Goal: Use online tool/utility: Use online tool/utility

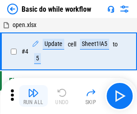
click at [33, 96] on img "button" at bounding box center [33, 92] width 11 height 11
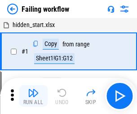
click at [33, 96] on img "button" at bounding box center [33, 92] width 11 height 11
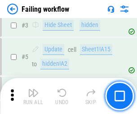
scroll to position [191, 0]
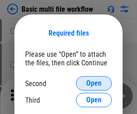
click at [94, 83] on span "Open" at bounding box center [94, 83] width 15 height 7
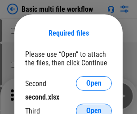
click at [94, 107] on span "Open" at bounding box center [94, 110] width 15 height 7
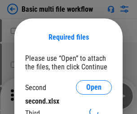
scroll to position [4, 0]
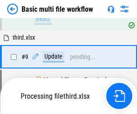
scroll to position [314, 0]
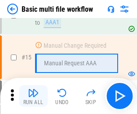
click at [33, 96] on img "button" at bounding box center [33, 92] width 11 height 11
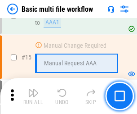
scroll to position [600, 0]
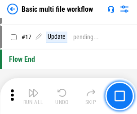
click at [33, 96] on img "button" at bounding box center [33, 92] width 11 height 11
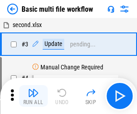
click at [33, 96] on img "button" at bounding box center [33, 92] width 11 height 11
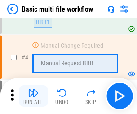
click at [33, 96] on img "button" at bounding box center [33, 92] width 11 height 11
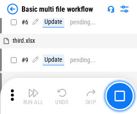
click at [33, 96] on img "button" at bounding box center [33, 92] width 11 height 11
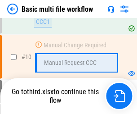
scroll to position [422, 0]
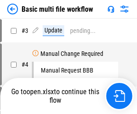
scroll to position [36, 0]
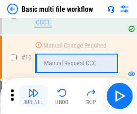
click at [33, 96] on img "button" at bounding box center [33, 92] width 11 height 11
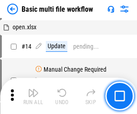
click at [33, 96] on img "button" at bounding box center [33, 92] width 11 height 11
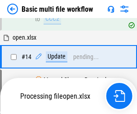
scroll to position [471, 0]
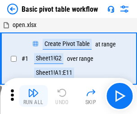
click at [33, 96] on img "button" at bounding box center [33, 92] width 11 height 11
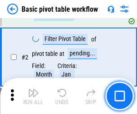
scroll to position [216, 0]
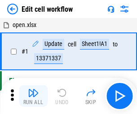
click at [33, 96] on img "button" at bounding box center [33, 92] width 11 height 11
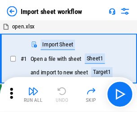
scroll to position [3, 0]
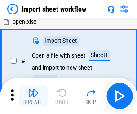
click at [33, 96] on img "button" at bounding box center [33, 92] width 11 height 11
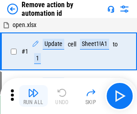
click at [33, 96] on img "button" at bounding box center [33, 92] width 11 height 11
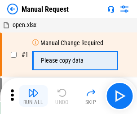
click at [33, 96] on img "button" at bounding box center [33, 92] width 11 height 11
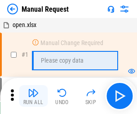
click at [33, 96] on img "button" at bounding box center [33, 92] width 11 height 11
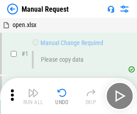
scroll to position [31, 0]
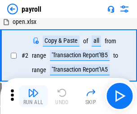
click at [33, 96] on img "button" at bounding box center [33, 92] width 11 height 11
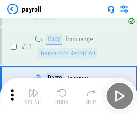
scroll to position [65, 0]
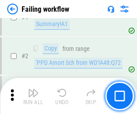
scroll to position [146, 0]
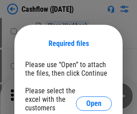
scroll to position [98, 0]
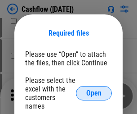
click at [94, 90] on span "Open" at bounding box center [94, 93] width 15 height 7
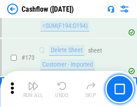
scroll to position [954, 0]
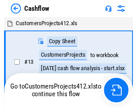
scroll to position [10, 0]
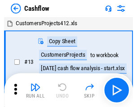
scroll to position [10, 0]
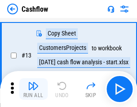
click at [33, 89] on img "button" at bounding box center [33, 86] width 11 height 11
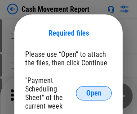
click at [94, 93] on span "Open" at bounding box center [94, 93] width 15 height 7
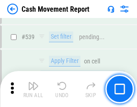
scroll to position [3999, 0]
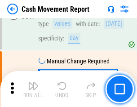
click at [33, 89] on img "button" at bounding box center [33, 86] width 11 height 11
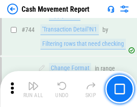
scroll to position [4799, 0]
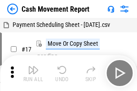
click at [33, 67] on img "button" at bounding box center [33, 70] width 11 height 11
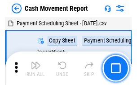
scroll to position [16, 0]
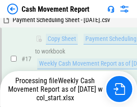
scroll to position [187, 0]
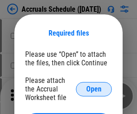
click at [94, 89] on span "Open" at bounding box center [94, 89] width 15 height 7
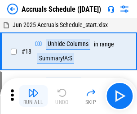
click at [33, 96] on img "button" at bounding box center [33, 92] width 11 height 11
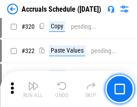
scroll to position [1676, 0]
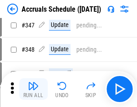
click at [33, 89] on img "button" at bounding box center [33, 86] width 11 height 11
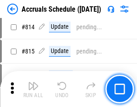
scroll to position [3976, 0]
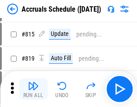
click at [33, 89] on img "button" at bounding box center [33, 86] width 11 height 11
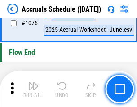
scroll to position [5397, 0]
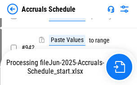
scroll to position [4763, 0]
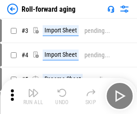
click at [33, 89] on img "button" at bounding box center [33, 92] width 11 height 11
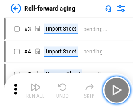
scroll to position [1, 0]
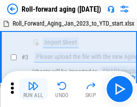
click at [33, 89] on img "button" at bounding box center [33, 86] width 11 height 11
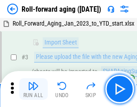
scroll to position [58, 0]
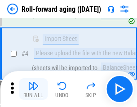
click at [33, 89] on img "button" at bounding box center [33, 86] width 11 height 11
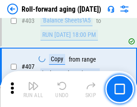
scroll to position [3125, 0]
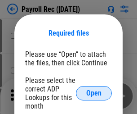
click at [94, 93] on span "Open" at bounding box center [94, 93] width 15 height 7
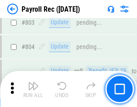
scroll to position [5725, 0]
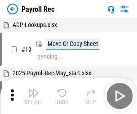
click at [33, 96] on img "button" at bounding box center [33, 92] width 11 height 11
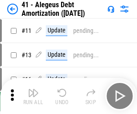
click at [33, 96] on img "button" at bounding box center [33, 92] width 11 height 11
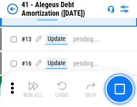
scroll to position [111, 0]
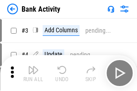
click at [33, 73] on img "button" at bounding box center [33, 70] width 11 height 11
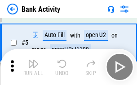
scroll to position [48, 0]
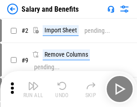
scroll to position [12, 0]
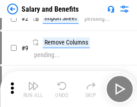
click at [33, 89] on img "button" at bounding box center [33, 86] width 11 height 11
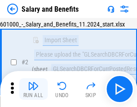
click at [33, 89] on img "button" at bounding box center [33, 86] width 11 height 11
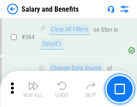
scroll to position [4243, 0]
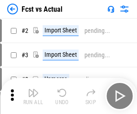
click at [33, 89] on img "button" at bounding box center [33, 92] width 11 height 11
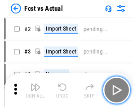
scroll to position [12, 0]
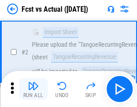
click at [33, 89] on img "button" at bounding box center [33, 86] width 11 height 11
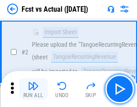
scroll to position [84, 0]
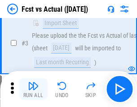
click at [33, 89] on img "button" at bounding box center [33, 86] width 11 height 11
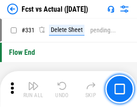
scroll to position [4313, 0]
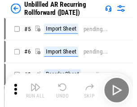
scroll to position [19, 0]
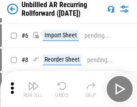
click at [33, 89] on img "button" at bounding box center [33, 86] width 11 height 11
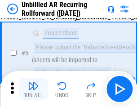
click at [33, 89] on img "button" at bounding box center [33, 86] width 11 height 11
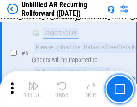
scroll to position [85, 0]
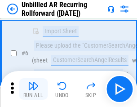
click at [33, 89] on img "button" at bounding box center [33, 86] width 11 height 11
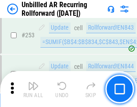
scroll to position [3061, 0]
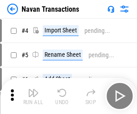
click at [33, 89] on img "button" at bounding box center [33, 92] width 11 height 11
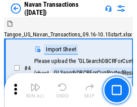
scroll to position [14, 0]
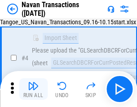
click at [33, 89] on img "button" at bounding box center [33, 86] width 11 height 11
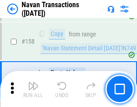
scroll to position [2921, 0]
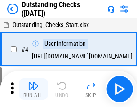
click at [33, 89] on img "button" at bounding box center [33, 86] width 11 height 11
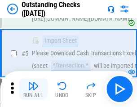
click at [33, 89] on img "button" at bounding box center [33, 86] width 11 height 11
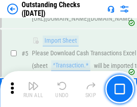
scroll to position [94, 0]
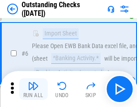
click at [33, 89] on img "button" at bounding box center [33, 86] width 11 height 11
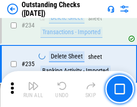
scroll to position [2736, 0]
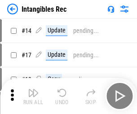
click at [33, 96] on img "button" at bounding box center [33, 92] width 11 height 11
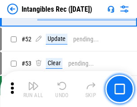
scroll to position [351, 0]
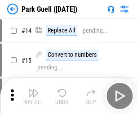
click at [33, 89] on img "button" at bounding box center [33, 92] width 11 height 11
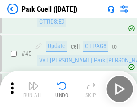
scroll to position [1127, 0]
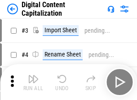
click at [33, 76] on img "button" at bounding box center [33, 79] width 11 height 11
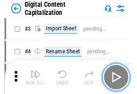
scroll to position [26, 0]
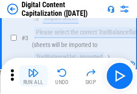
click at [33, 76] on img "button" at bounding box center [33, 72] width 11 height 11
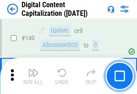
scroll to position [956, 0]
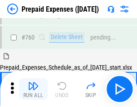
click at [33, 89] on img "button" at bounding box center [33, 86] width 11 height 11
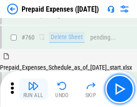
scroll to position [2497, 0]
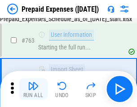
click at [33, 89] on img "button" at bounding box center [33, 86] width 11 height 11
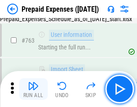
scroll to position [2551, 0]
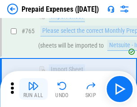
click at [33, 89] on img "button" at bounding box center [33, 86] width 11 height 11
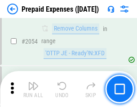
scroll to position [9419, 0]
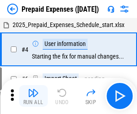
click at [33, 96] on img "button" at bounding box center [33, 92] width 11 height 11
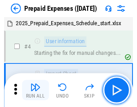
scroll to position [40, 0]
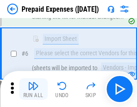
click at [33, 89] on img "button" at bounding box center [33, 86] width 11 height 11
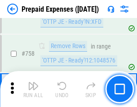
scroll to position [3211, 0]
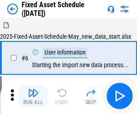
click at [33, 96] on img "button" at bounding box center [33, 92] width 11 height 11
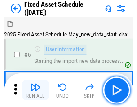
scroll to position [49, 0]
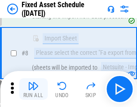
click at [33, 89] on img "button" at bounding box center [33, 86] width 11 height 11
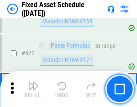
scroll to position [3132, 0]
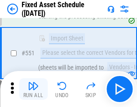
click at [33, 89] on img "button" at bounding box center [33, 86] width 11 height 11
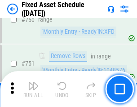
scroll to position [4393, 0]
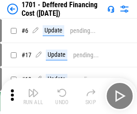
click at [33, 96] on img "button" at bounding box center [33, 92] width 11 height 11
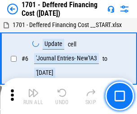
scroll to position [108, 0]
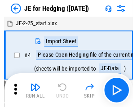
scroll to position [1, 0]
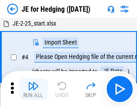
click at [33, 89] on img "button" at bounding box center [33, 86] width 11 height 11
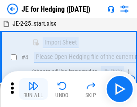
click at [33, 89] on img "button" at bounding box center [33, 86] width 11 height 11
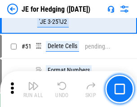
scroll to position [583, 0]
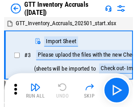
scroll to position [1, 0]
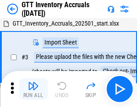
click at [33, 89] on img "button" at bounding box center [33, 86] width 11 height 11
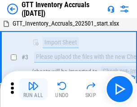
click at [33, 89] on img "button" at bounding box center [33, 86] width 11 height 11
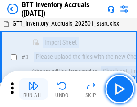
scroll to position [58, 0]
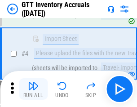
click at [33, 89] on img "button" at bounding box center [33, 86] width 11 height 11
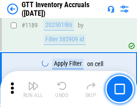
scroll to position [7358, 0]
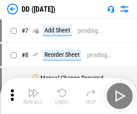
click at [33, 96] on img "button" at bounding box center [33, 92] width 11 height 11
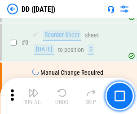
scroll to position [87, 0]
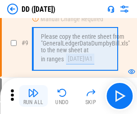
click at [33, 96] on img "button" at bounding box center [33, 92] width 11 height 11
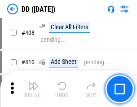
scroll to position [4032, 0]
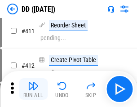
click at [33, 89] on img "button" at bounding box center [33, 86] width 11 height 11
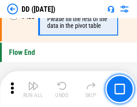
scroll to position [4313, 0]
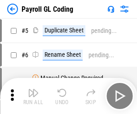
click at [33, 96] on img "button" at bounding box center [33, 92] width 11 height 11
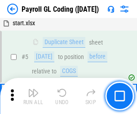
scroll to position [108, 0]
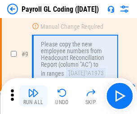
click at [33, 96] on img "button" at bounding box center [33, 92] width 11 height 11
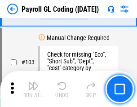
scroll to position [2114, 0]
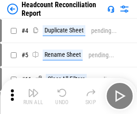
click at [33, 96] on img "button" at bounding box center [33, 92] width 11 height 11
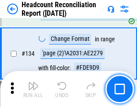
scroll to position [1083, 0]
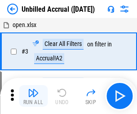
click at [33, 96] on img "button" at bounding box center [33, 92] width 11 height 11
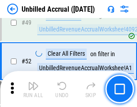
scroll to position [817, 0]
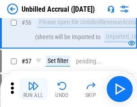
click at [33, 89] on img "button" at bounding box center [33, 86] width 11 height 11
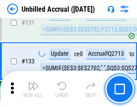
scroll to position [2684, 0]
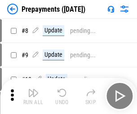
click at [33, 96] on img "button" at bounding box center [33, 92] width 11 height 11
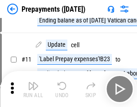
scroll to position [56, 0]
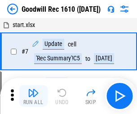
click at [33, 96] on img "button" at bounding box center [33, 92] width 11 height 11
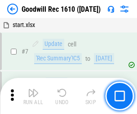
scroll to position [154, 0]
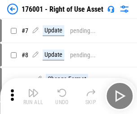
click at [33, 96] on img "button" at bounding box center [33, 92] width 11 height 11
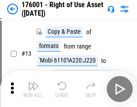
scroll to position [58, 0]
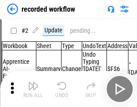
click at [33, 89] on img "button" at bounding box center [33, 86] width 11 height 11
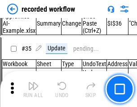
scroll to position [2816, 0]
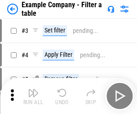
click at [33, 96] on img "button" at bounding box center [33, 92] width 11 height 11
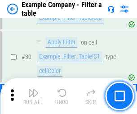
scroll to position [825, 0]
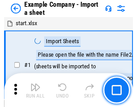
scroll to position [14, 0]
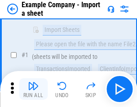
click at [33, 89] on img "button" at bounding box center [33, 86] width 11 height 11
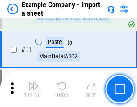
scroll to position [199, 0]
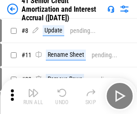
click at [33, 89] on img "button" at bounding box center [33, 92] width 11 height 11
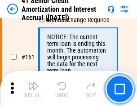
click at [33, 89] on img "button" at bounding box center [33, 86] width 11 height 11
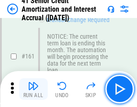
scroll to position [964, 0]
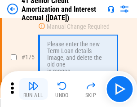
click at [33, 89] on img "button" at bounding box center [33, 86] width 11 height 11
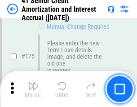
scroll to position [1055, 0]
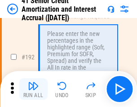
click at [33, 89] on img "button" at bounding box center [33, 86] width 11 height 11
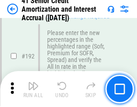
scroll to position [1150, 0]
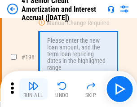
click at [33, 89] on img "button" at bounding box center [33, 86] width 11 height 11
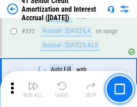
scroll to position [2302, 0]
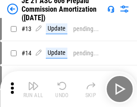
click at [33, 89] on img "button" at bounding box center [33, 86] width 11 height 11
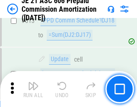
scroll to position [1682, 0]
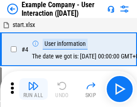
click at [33, 89] on img "button" at bounding box center [33, 86] width 11 height 11
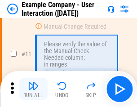
click at [33, 89] on img "button" at bounding box center [33, 86] width 11 height 11
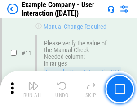
scroll to position [195, 0]
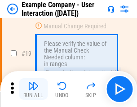
click at [33, 89] on img "button" at bounding box center [33, 86] width 11 height 11
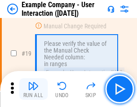
click at [33, 89] on img "button" at bounding box center [33, 86] width 11 height 11
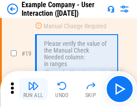
click at [33, 89] on img "button" at bounding box center [33, 86] width 11 height 11
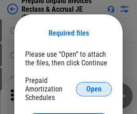
click at [94, 89] on span "Open" at bounding box center [94, 89] width 15 height 7
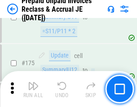
scroll to position [1216, 0]
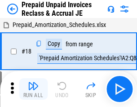
click at [33, 89] on img "button" at bounding box center [33, 86] width 11 height 11
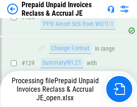
scroll to position [784, 0]
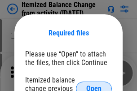
click at [94, 86] on span "Open" at bounding box center [94, 89] width 15 height 7
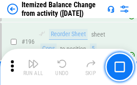
scroll to position [1734, 0]
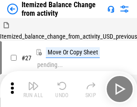
scroll to position [14, 0]
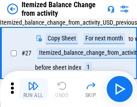
click at [33, 89] on img "button" at bounding box center [33, 86] width 11 height 11
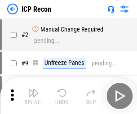
scroll to position [4, 0]
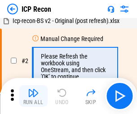
click at [33, 96] on img "button" at bounding box center [33, 92] width 11 height 11
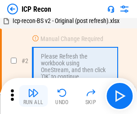
click at [33, 96] on img "button" at bounding box center [33, 92] width 11 height 11
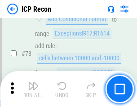
scroll to position [883, 0]
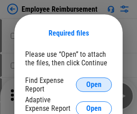
click at [94, 85] on span "Open" at bounding box center [94, 84] width 15 height 7
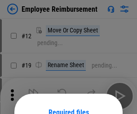
scroll to position [79, 0]
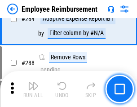
scroll to position [2449, 0]
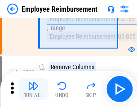
click at [33, 89] on img "button" at bounding box center [33, 86] width 11 height 11
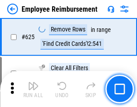
scroll to position [5395, 0]
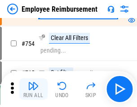
click at [33, 89] on img "button" at bounding box center [33, 86] width 11 height 11
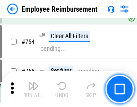
scroll to position [6322, 0]
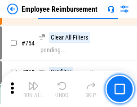
click at [33, 89] on img "button" at bounding box center [33, 86] width 11 height 11
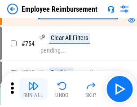
click at [33, 89] on img "button" at bounding box center [33, 86] width 11 height 11
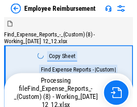
scroll to position [31, 0]
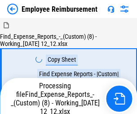
scroll to position [31, 0]
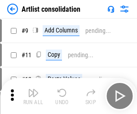
click at [33, 96] on img "button" at bounding box center [33, 92] width 11 height 11
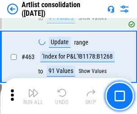
scroll to position [3945, 0]
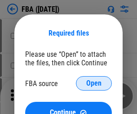
click at [94, 83] on span "Open" at bounding box center [94, 83] width 15 height 7
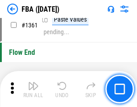
scroll to position [9571, 0]
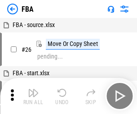
scroll to position [9, 0]
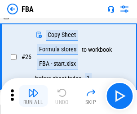
click at [33, 96] on img "button" at bounding box center [33, 92] width 11 height 11
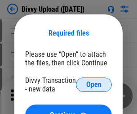
click at [94, 85] on span "Open" at bounding box center [94, 84] width 15 height 7
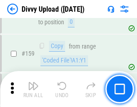
scroll to position [933, 0]
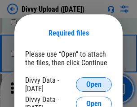
click at [94, 85] on span "Open" at bounding box center [94, 84] width 15 height 7
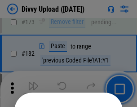
scroll to position [1011, 0]
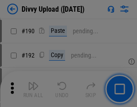
scroll to position [1137, 0]
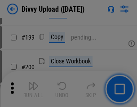
scroll to position [1310, 0]
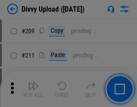
scroll to position [1531, 0]
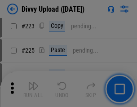
scroll to position [1798, 0]
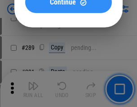
click at [68, 6] on span "Continue" at bounding box center [63, 2] width 26 height 7
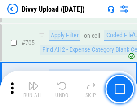
scroll to position [6164, 0]
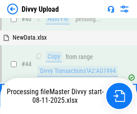
scroll to position [99, 0]
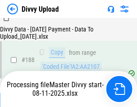
scroll to position [1061, 0]
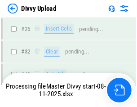
scroll to position [933, 0]
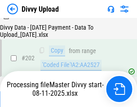
scroll to position [1458, 0]
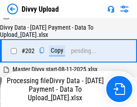
scroll to position [1458, 0]
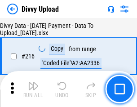
scroll to position [1855, 0]
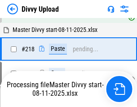
scroll to position [1901, 0]
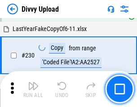
scroll to position [2236, 0]
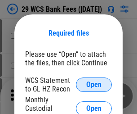
click at [94, 85] on span "Open" at bounding box center [94, 84] width 15 height 7
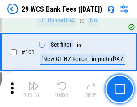
scroll to position [878, 0]
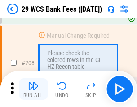
click at [33, 89] on img "button" at bounding box center [33, 86] width 11 height 11
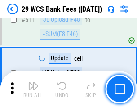
scroll to position [4533, 0]
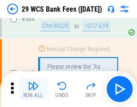
click at [33, 89] on img "button" at bounding box center [33, 86] width 11 height 11
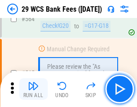
scroll to position [4873, 0]
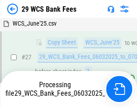
scroll to position [180, 0]
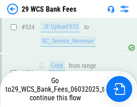
scroll to position [4811, 0]
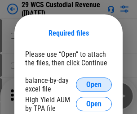
click at [94, 85] on span "Open" at bounding box center [94, 84] width 15 height 7
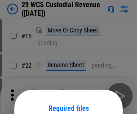
scroll to position [75, 0]
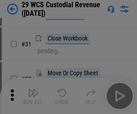
scroll to position [193, 0]
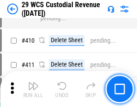
scroll to position [4173, 0]
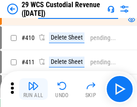
click at [33, 89] on img "button" at bounding box center [33, 86] width 11 height 11
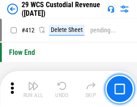
scroll to position [4303, 0]
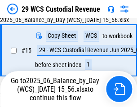
scroll to position [204, 0]
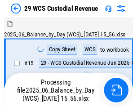
scroll to position [22, 0]
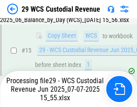
scroll to position [204, 0]
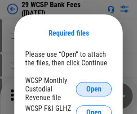
click at [94, 89] on span "Open" at bounding box center [94, 89] width 15 height 7
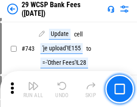
scroll to position [4541, 0]
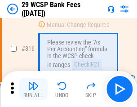
click at [33, 89] on img "button" at bounding box center [33, 86] width 11 height 11
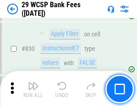
scroll to position [5717, 0]
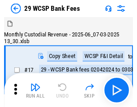
scroll to position [22, 0]
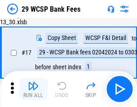
click at [33, 89] on img "button" at bounding box center [33, 86] width 11 height 11
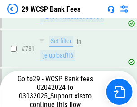
scroll to position [5326, 0]
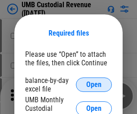
click at [94, 85] on span "Open" at bounding box center [94, 84] width 15 height 7
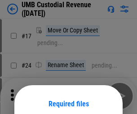
scroll to position [71, 0]
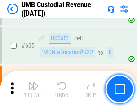
scroll to position [4715, 0]
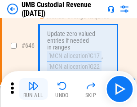
click at [33, 89] on img "button" at bounding box center [33, 86] width 11 height 11
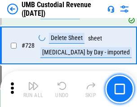
scroll to position [5558, 0]
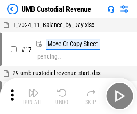
scroll to position [7, 0]
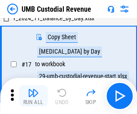
click at [33, 96] on img "button" at bounding box center [33, 92] width 11 height 11
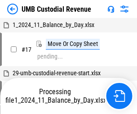
scroll to position [7, 0]
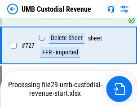
scroll to position [5499, 0]
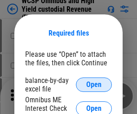
click at [94, 85] on span "Open" at bounding box center [94, 84] width 15 height 7
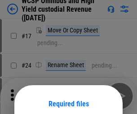
scroll to position [71, 0]
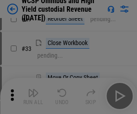
scroll to position [206, 0]
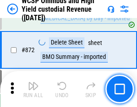
scroll to position [7626, 0]
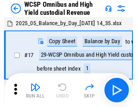
scroll to position [5, 0]
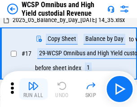
click at [33, 89] on img "button" at bounding box center [33, 86] width 11 height 11
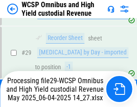
scroll to position [187, 0]
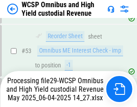
scroll to position [659, 0]
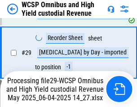
scroll to position [187, 0]
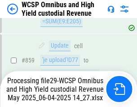
scroll to position [7605, 0]
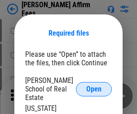
click at [94, 86] on span "Open" at bounding box center [94, 89] width 15 height 7
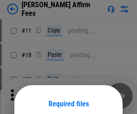
scroll to position [71, 0]
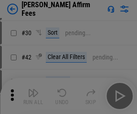
scroll to position [183, 0]
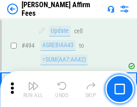
scroll to position [2450, 0]
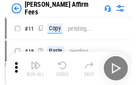
scroll to position [9, 0]
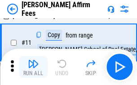
click at [33, 67] on img "button" at bounding box center [33, 63] width 11 height 11
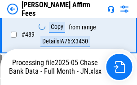
scroll to position [2461, 0]
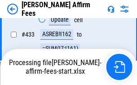
scroll to position [2006, 0]
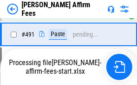
scroll to position [2461, 0]
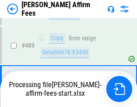
scroll to position [2352, 0]
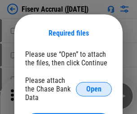
click at [94, 86] on span "Open" at bounding box center [94, 89] width 15 height 7
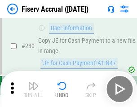
scroll to position [2855, 0]
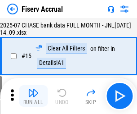
click at [33, 96] on img "button" at bounding box center [33, 92] width 11 height 11
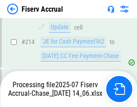
scroll to position [2644, 0]
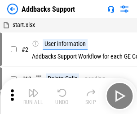
click at [33, 89] on img "button" at bounding box center [33, 92] width 11 height 11
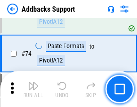
scroll to position [656, 0]
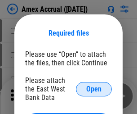
click at [94, 89] on span "Open" at bounding box center [94, 89] width 15 height 7
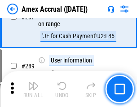
scroll to position [2696, 0]
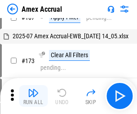
click at [33, 96] on img "button" at bounding box center [33, 92] width 11 height 11
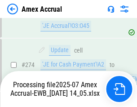
scroll to position [2685, 0]
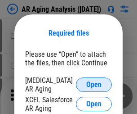
click at [94, 83] on span "Open" at bounding box center [94, 84] width 15 height 7
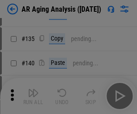
scroll to position [271, 0]
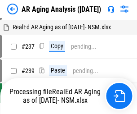
scroll to position [9, 0]
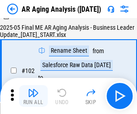
click at [33, 96] on img "button" at bounding box center [33, 92] width 11 height 11
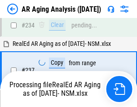
scroll to position [1397, 0]
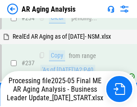
scroll to position [1386, 0]
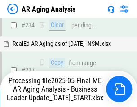
scroll to position [1386, 0]
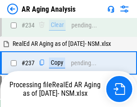
scroll to position [1386, 0]
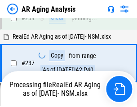
scroll to position [1386, 0]
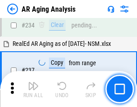
scroll to position [1386, 0]
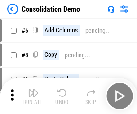
click at [33, 96] on img "button" at bounding box center [33, 92] width 11 height 11
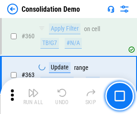
scroll to position [3020, 0]
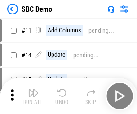
click at [33, 96] on img "button" at bounding box center [33, 92] width 11 height 11
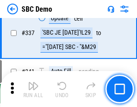
scroll to position [2370, 0]
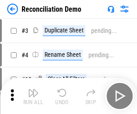
click at [33, 96] on img "button" at bounding box center [33, 92] width 11 height 11
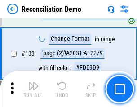
scroll to position [1070, 0]
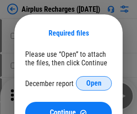
click at [94, 83] on span "Open" at bounding box center [94, 83] width 15 height 7
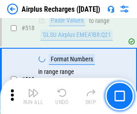
scroll to position [3877, 0]
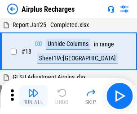
click at [33, 96] on img "button" at bounding box center [33, 92] width 11 height 11
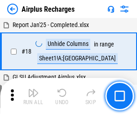
scroll to position [40, 0]
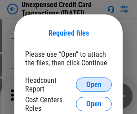
click at [94, 85] on span "Open" at bounding box center [94, 84] width 15 height 7
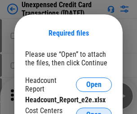
click at [94, 111] on span "Open" at bounding box center [94, 114] width 15 height 7
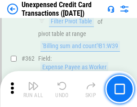
scroll to position [2317, 0]
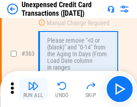
click at [33, 89] on img "button" at bounding box center [33, 86] width 11 height 11
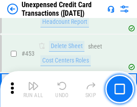
scroll to position [3073, 0]
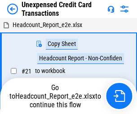
scroll to position [14, 0]
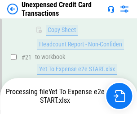
scroll to position [146, 0]
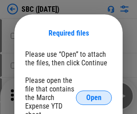
click at [94, 97] on span "Open" at bounding box center [94, 97] width 15 height 7
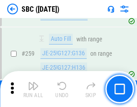
scroll to position [1761, 0]
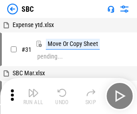
scroll to position [9, 0]
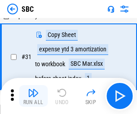
click at [33, 96] on img "button" at bounding box center [33, 92] width 11 height 11
